Goal: Task Accomplishment & Management: Use online tool/utility

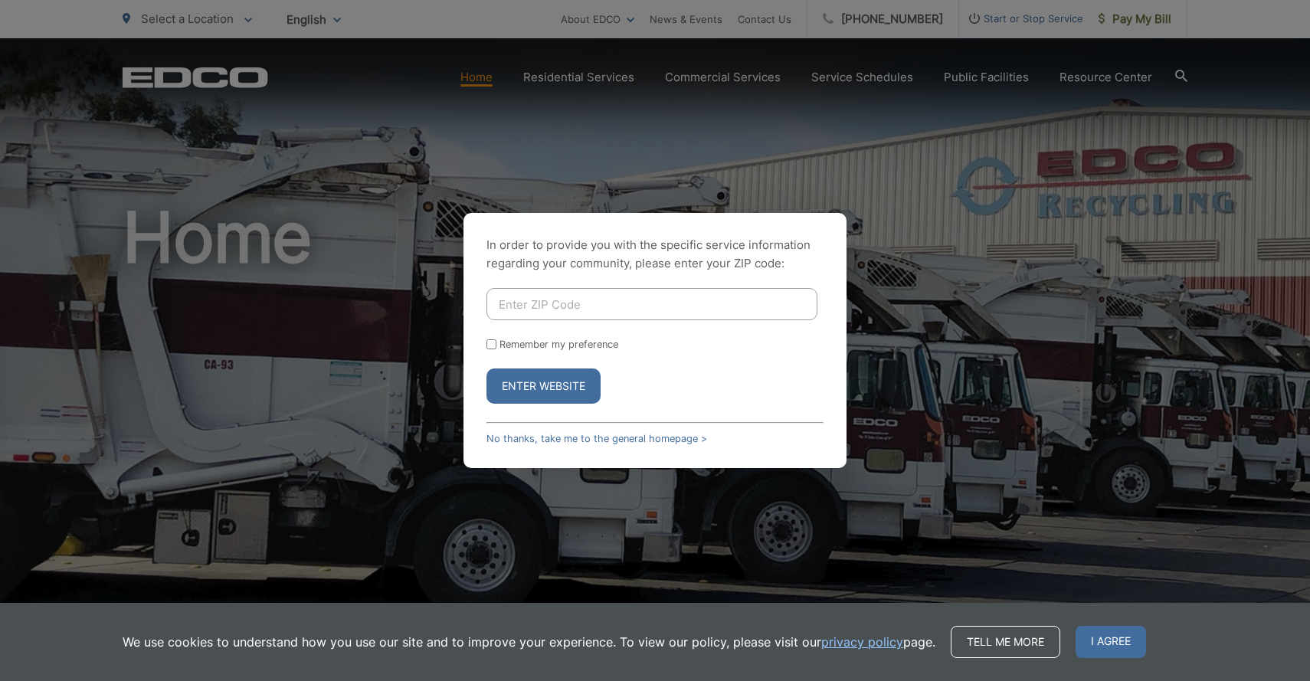
click at [529, 300] on input "Enter ZIP Code" at bounding box center [652, 304] width 331 height 32
type input "91942"
click at [543, 386] on button "Enter Website" at bounding box center [544, 386] width 114 height 35
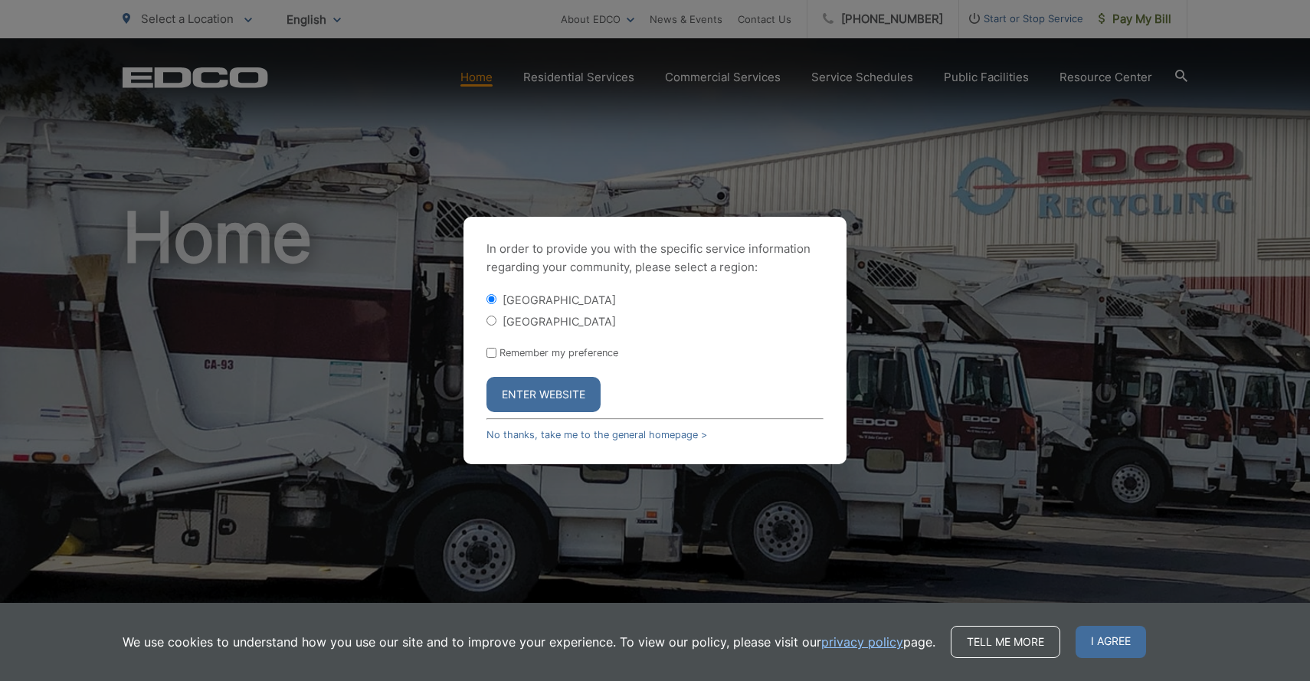
click at [570, 392] on button "Enter Website" at bounding box center [544, 394] width 114 height 35
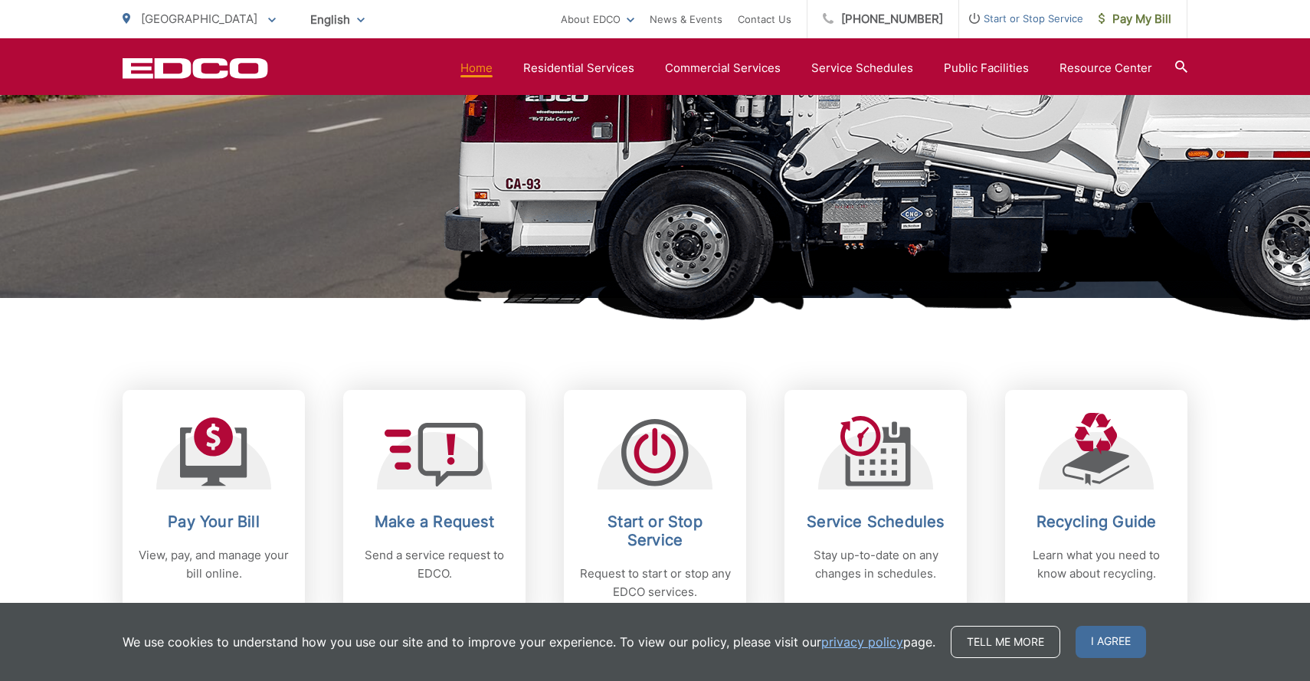
scroll to position [405, 0]
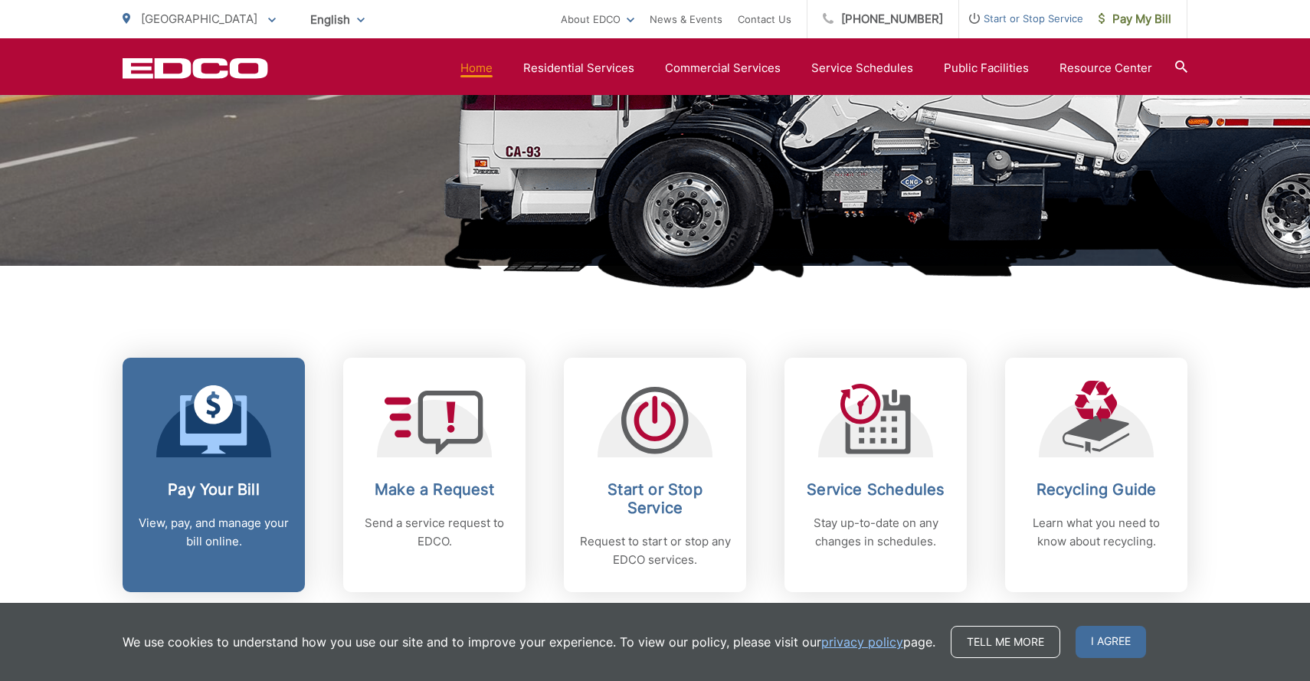
click at [192, 526] on p "View, pay, and manage your bill online." at bounding box center [214, 532] width 152 height 37
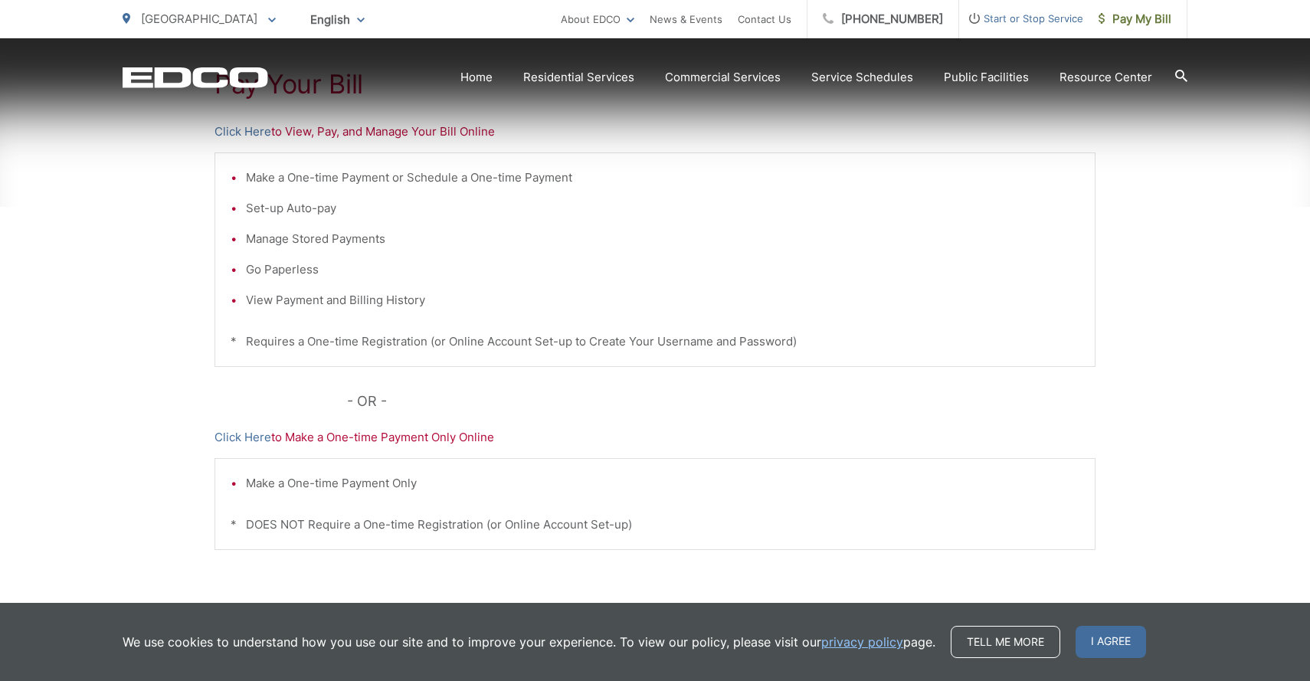
scroll to position [330, 0]
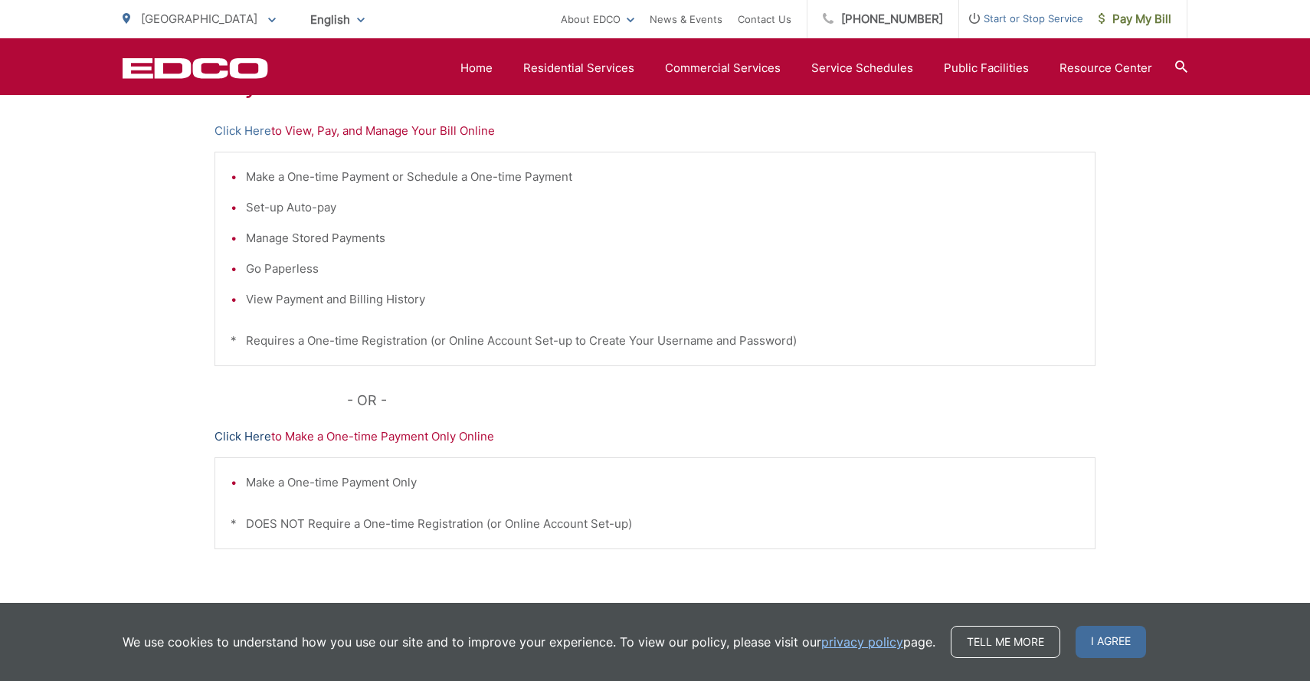
click at [245, 435] on link "Click Here" at bounding box center [243, 437] width 57 height 18
